Goal: Download file/media

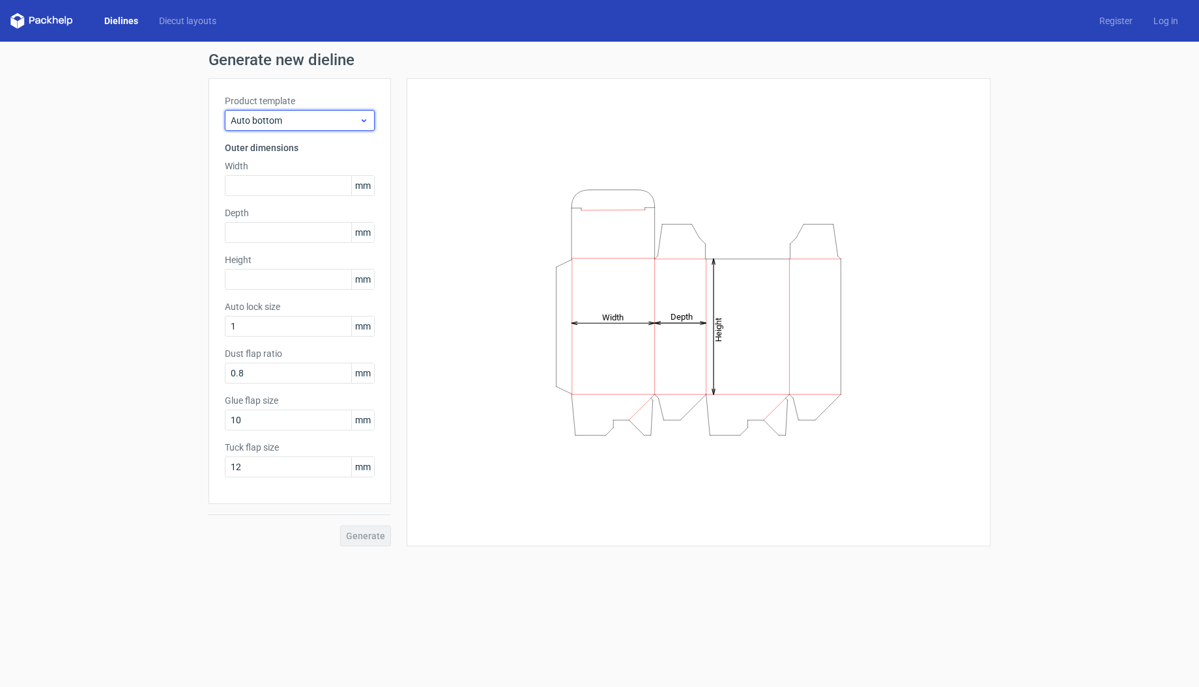
click at [298, 125] on span "Auto bottom" at bounding box center [295, 120] width 128 height 13
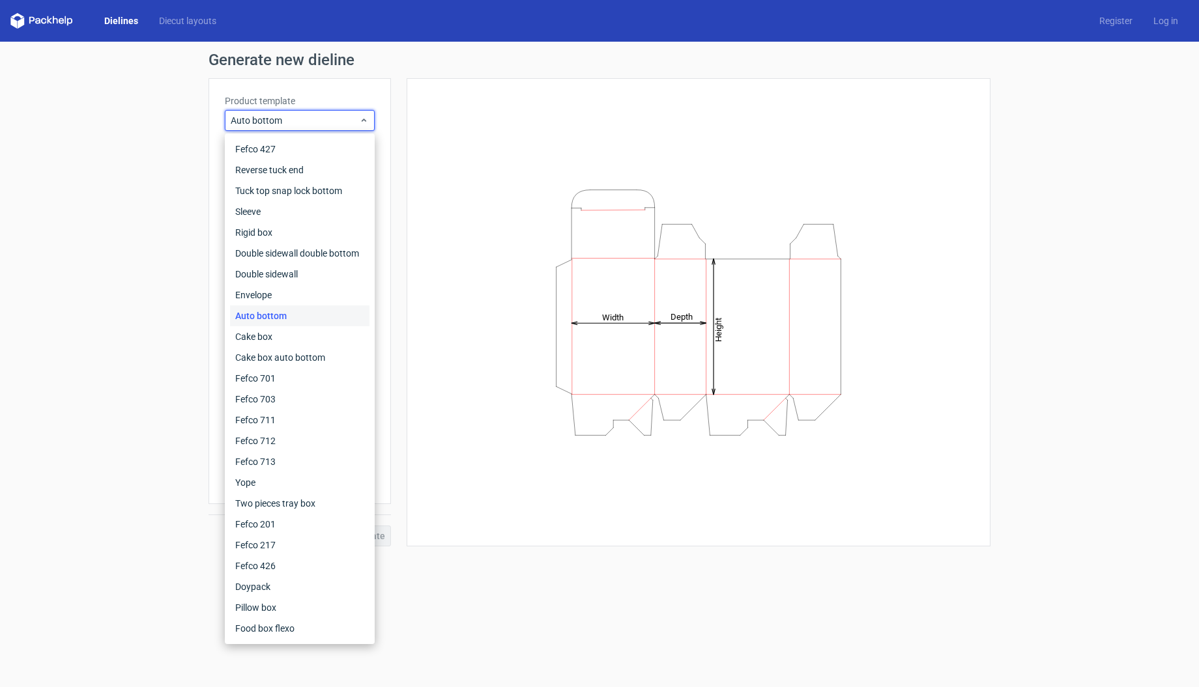
click at [287, 313] on div "Auto bottom" at bounding box center [299, 316] width 139 height 21
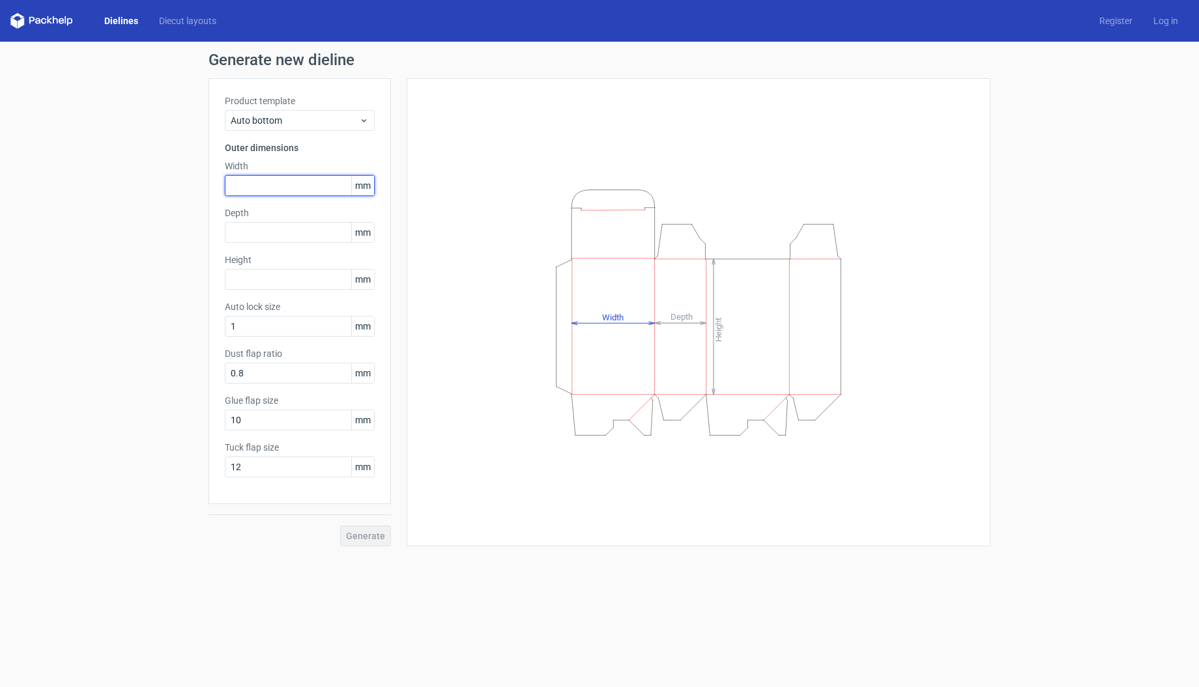
click at [283, 190] on input "text" at bounding box center [300, 185] width 150 height 21
type input "69"
click at [276, 232] on input "text" at bounding box center [300, 232] width 150 height 21
type input "64"
click at [278, 280] on input "text" at bounding box center [300, 279] width 150 height 21
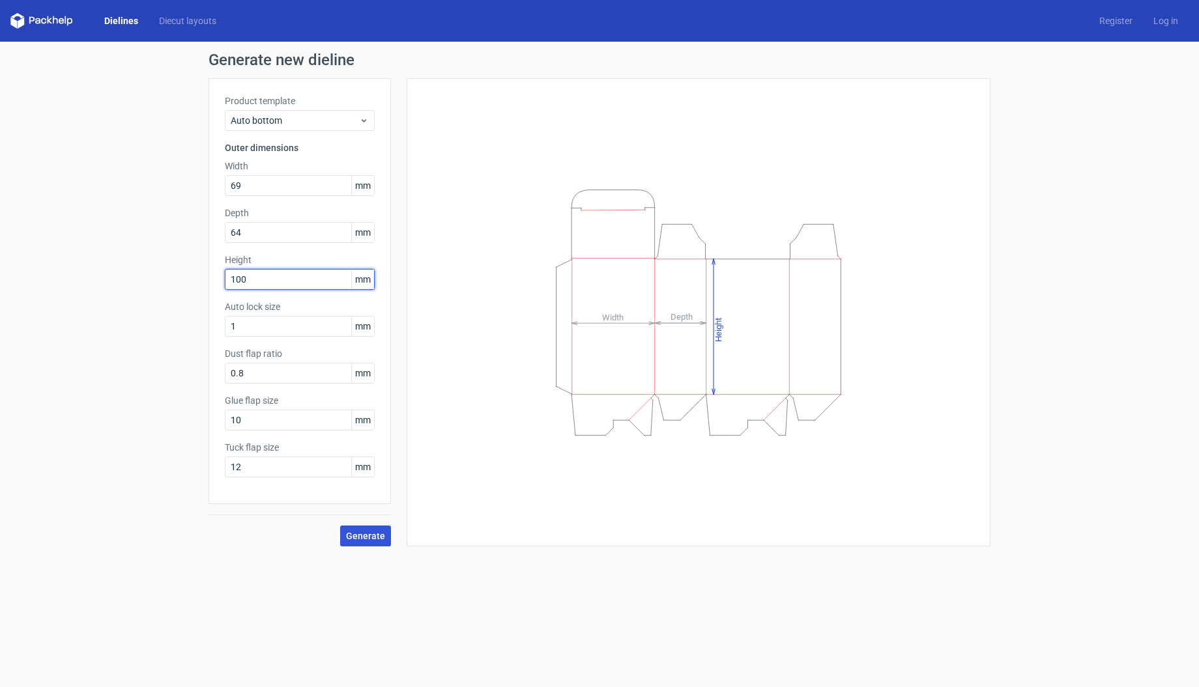
type input "100"
click at [371, 534] on span "Generate" at bounding box center [365, 536] width 39 height 9
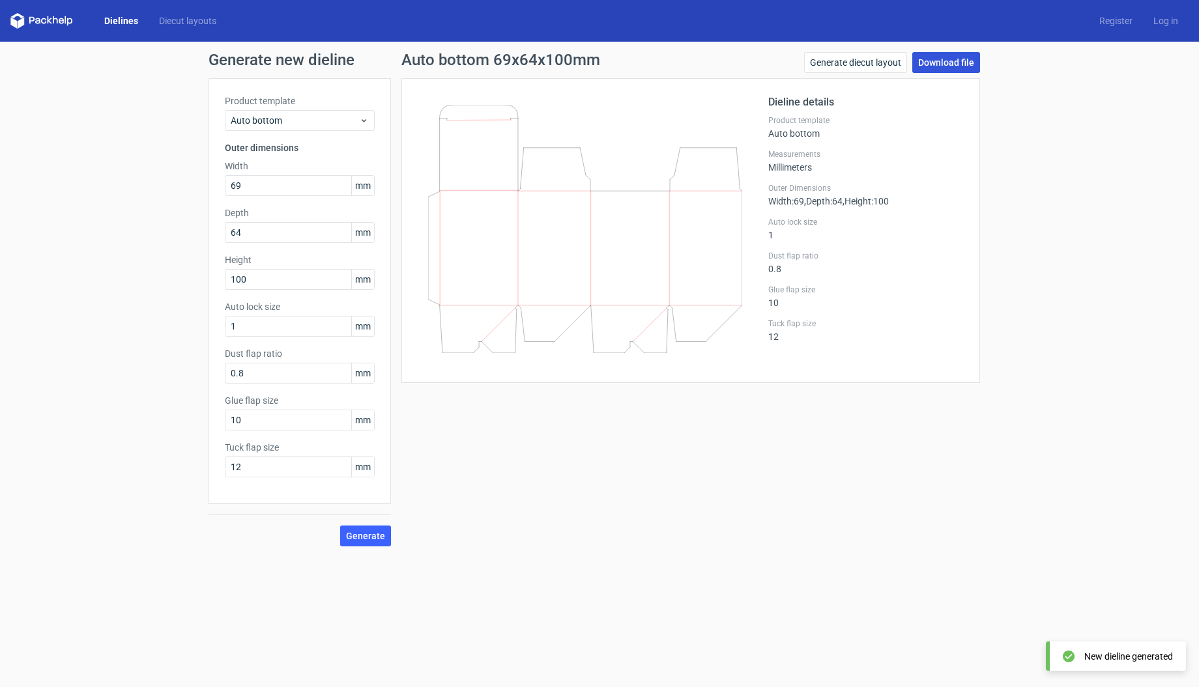
click at [951, 68] on link "Download file" at bounding box center [946, 62] width 68 height 21
